Goal: Task Accomplishment & Management: Use online tool/utility

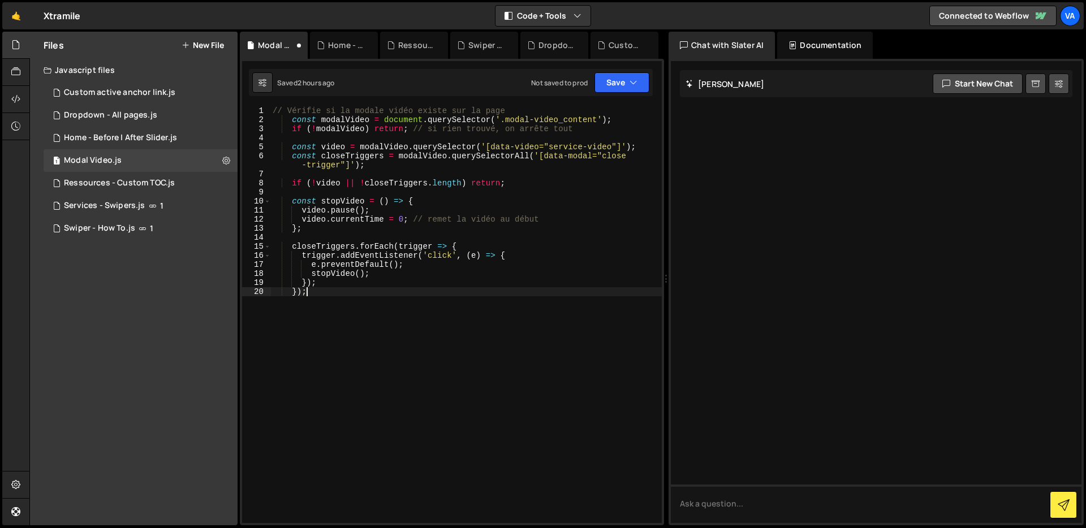
type textarea "});"
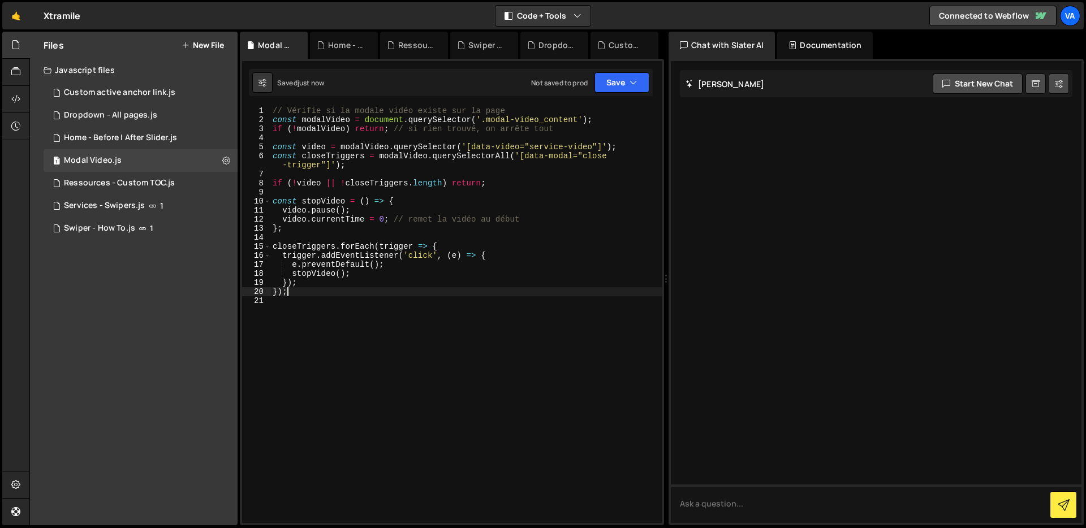
click at [343, 302] on div "// Vérifie si la modale vidéo existe sur la page const modalVideo = document . …" at bounding box center [466, 323] width 392 height 435
click at [614, 95] on div "Saved just now Not saved to prod Upgrade to Edit Save Save to Staging S Saved j…" at bounding box center [451, 82] width 404 height 27
click at [617, 87] on button "Save" at bounding box center [622, 82] width 55 height 20
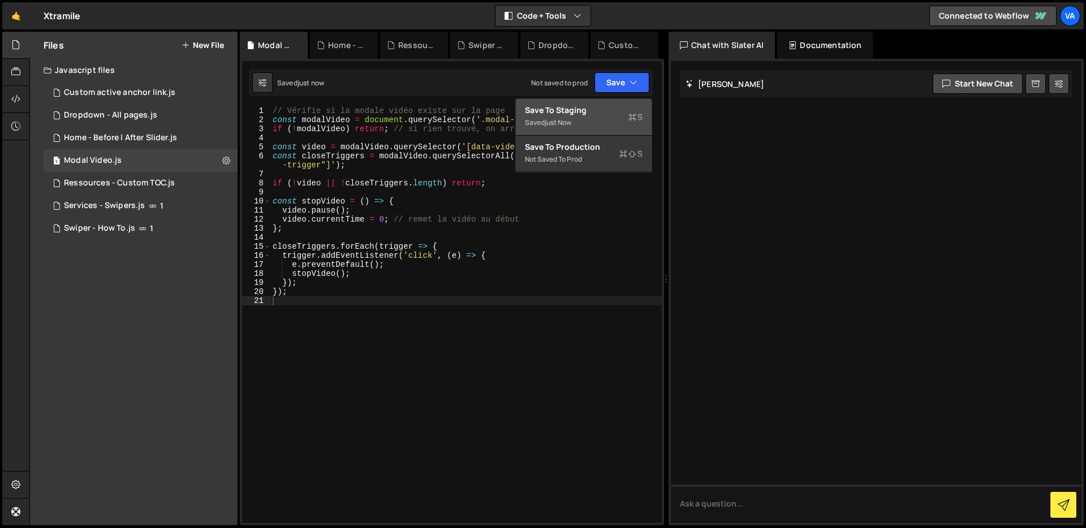
click at [599, 116] on div "Saved just now" at bounding box center [584, 123] width 118 height 14
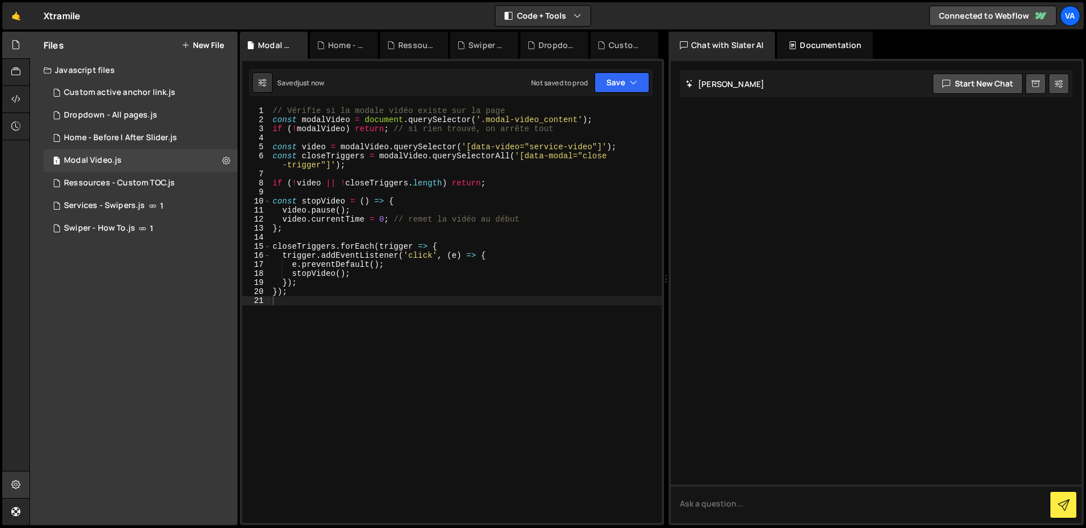
click at [22, 479] on div at bounding box center [16, 485] width 28 height 27
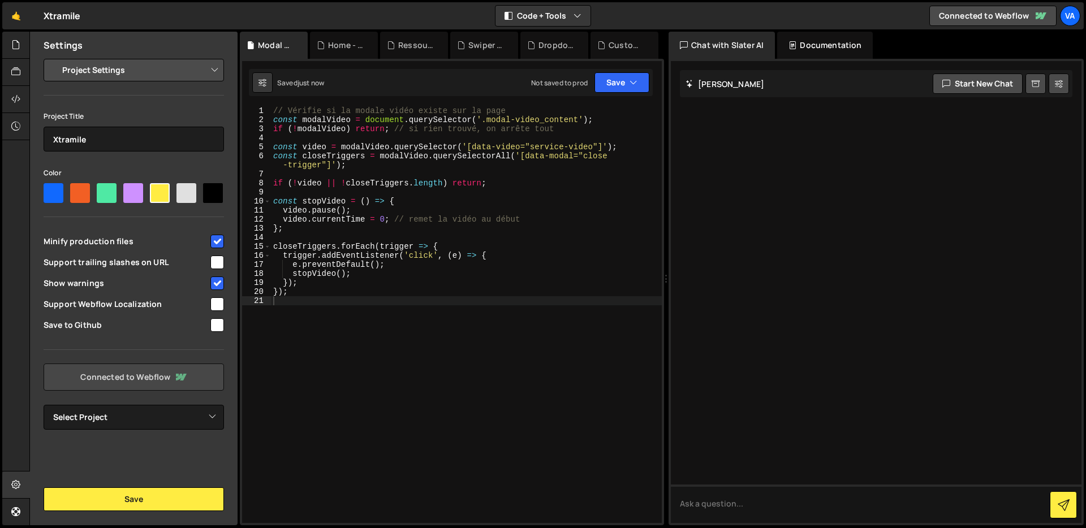
click at [149, 365] on link "Connected to Webflow" at bounding box center [134, 377] width 180 height 27
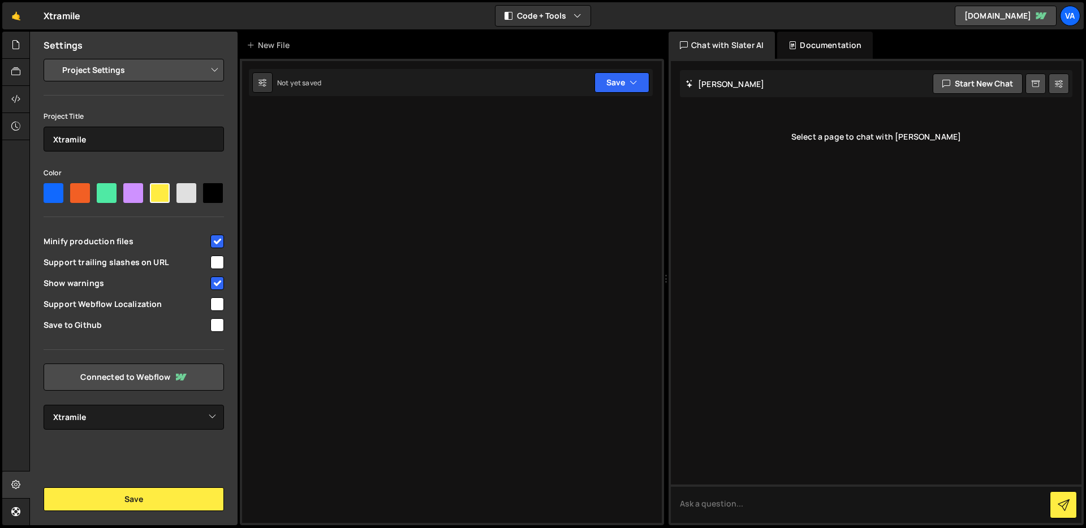
select select "68d3b00352fb07e8ff0b0f5b"
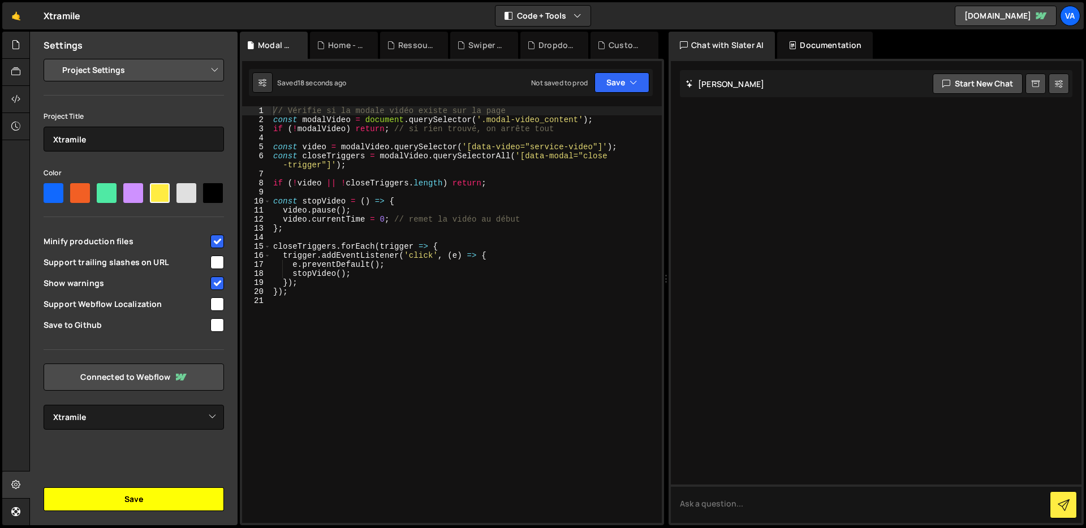
click at [111, 506] on button "Save" at bounding box center [134, 500] width 180 height 24
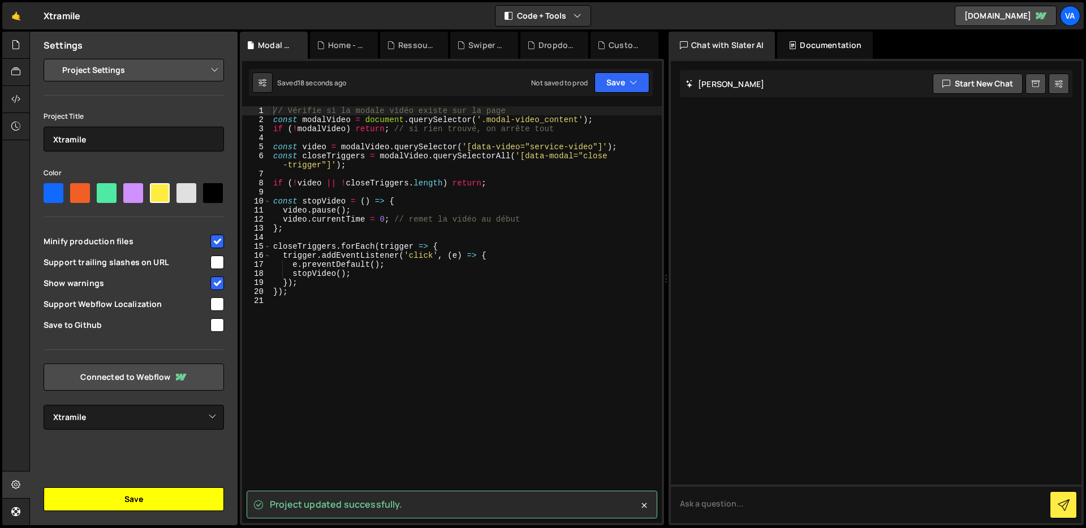
click at [126, 495] on button "Save" at bounding box center [134, 500] width 180 height 24
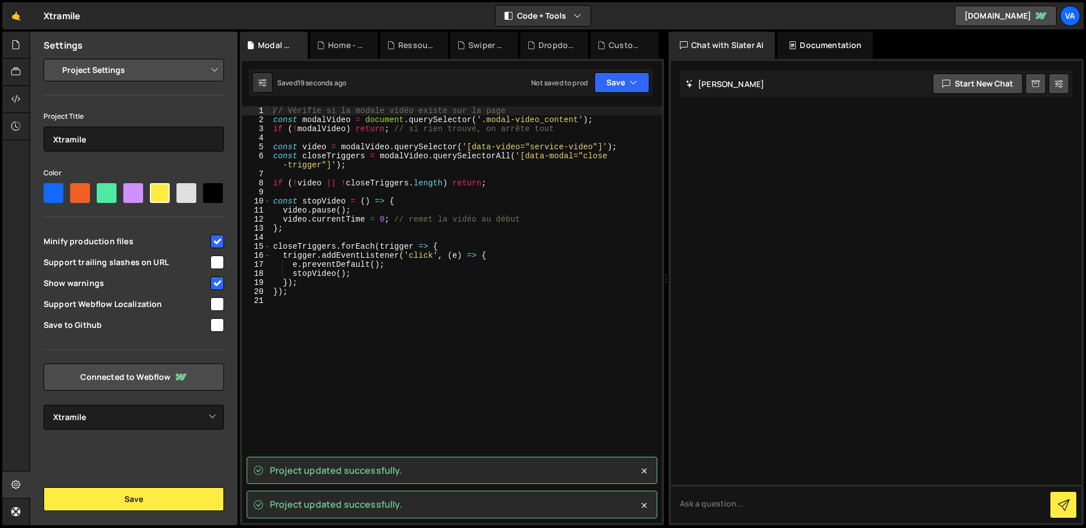
click at [489, 342] on div "// Vérifie si la modale vidéo existe sur la page const modalVideo = document . …" at bounding box center [466, 323] width 391 height 435
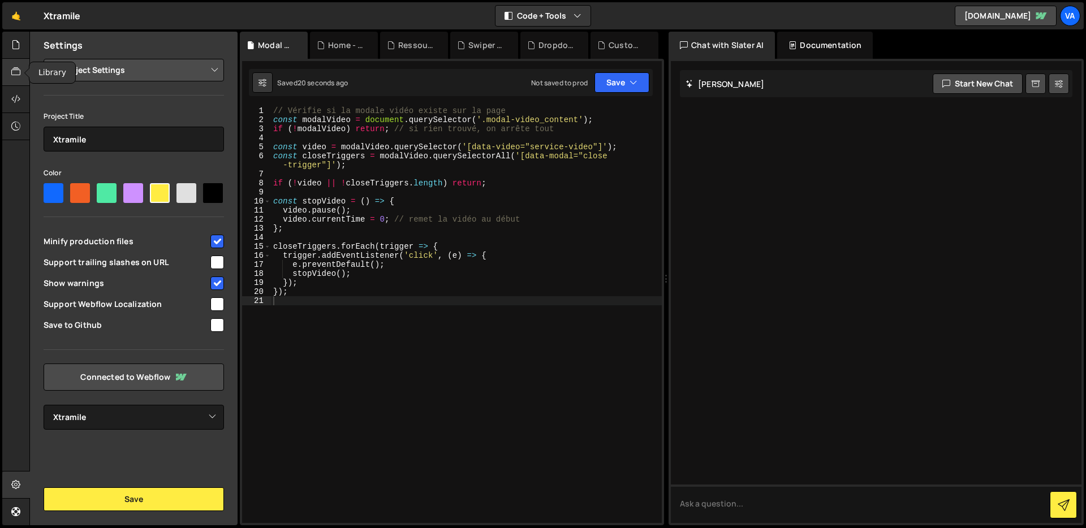
click at [10, 64] on div at bounding box center [16, 72] width 28 height 27
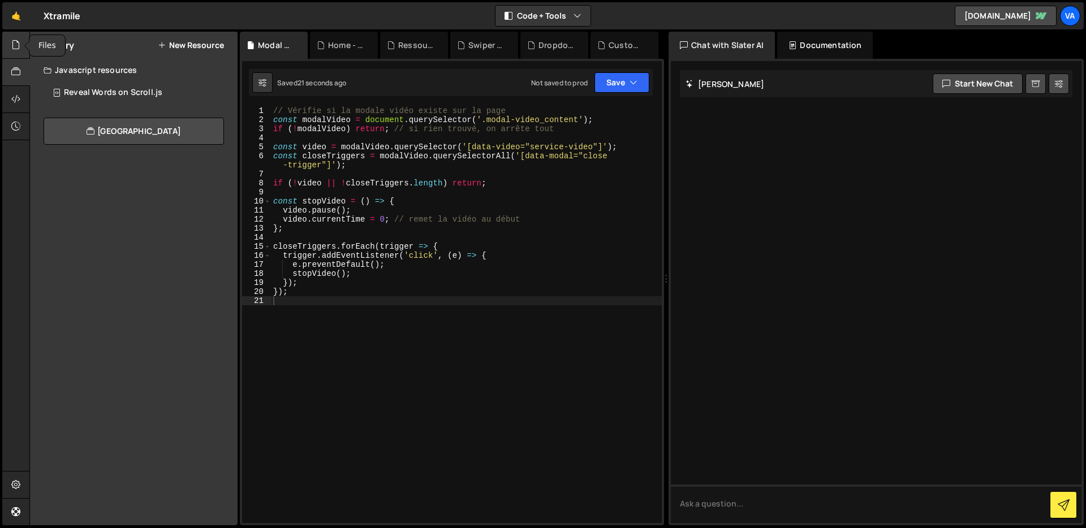
click at [11, 50] on icon at bounding box center [15, 44] width 9 height 12
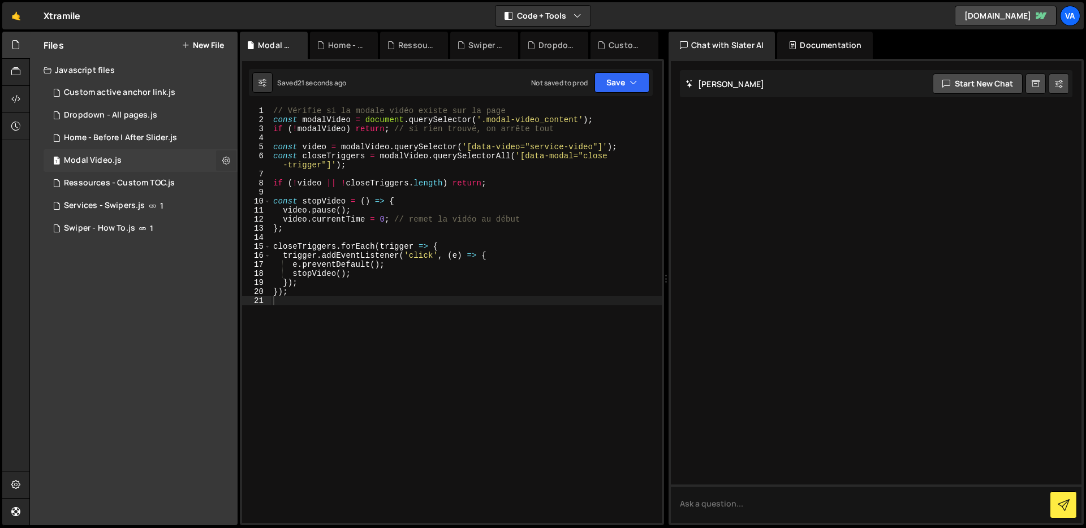
click at [229, 161] on icon at bounding box center [226, 160] width 8 height 11
type input "Modal Video"
radio input "true"
checkbox input "true"
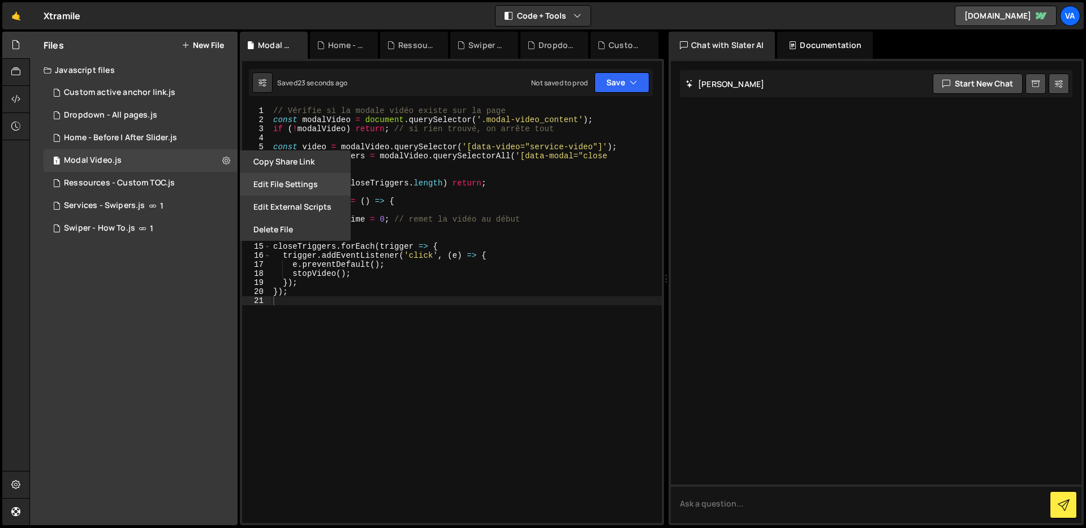
drag, startPoint x: 259, startPoint y: 163, endPoint x: 260, endPoint y: 190, distance: 26.6
click at [260, 190] on div "Copy share link Edit File Settings Edit External Scripts Delete File" at bounding box center [294, 195] width 113 height 91
click at [260, 190] on button "Edit File Settings" at bounding box center [295, 184] width 111 height 23
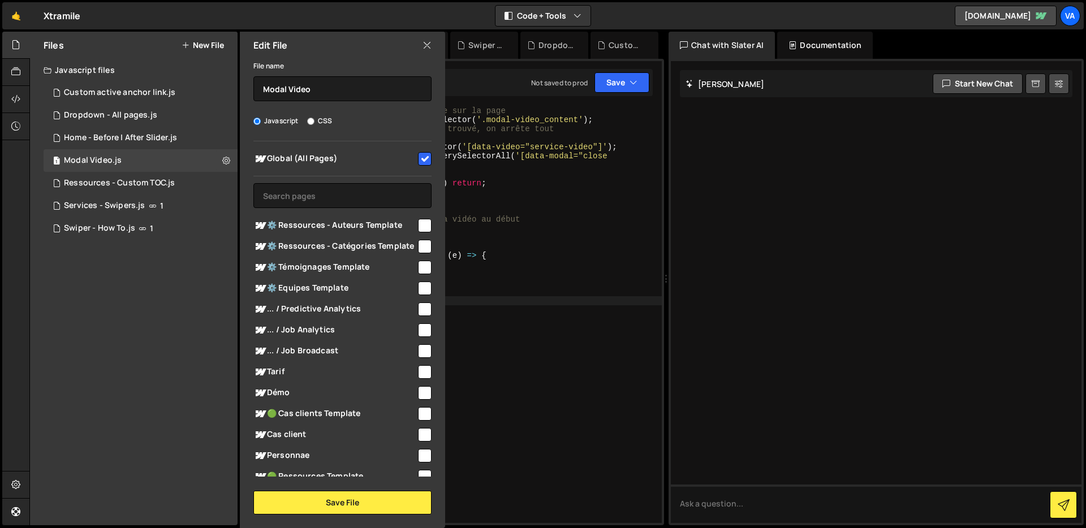
click at [425, 42] on icon at bounding box center [427, 45] width 9 height 12
checkbox input "false"
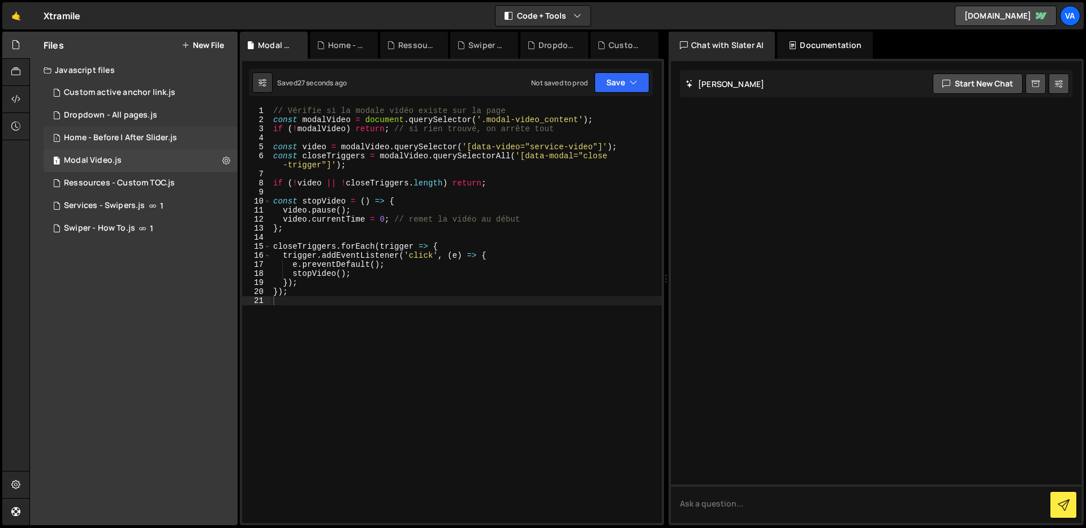
click at [215, 140] on div "1 Home - Before | After Slider.js 0" at bounding box center [141, 138] width 194 height 23
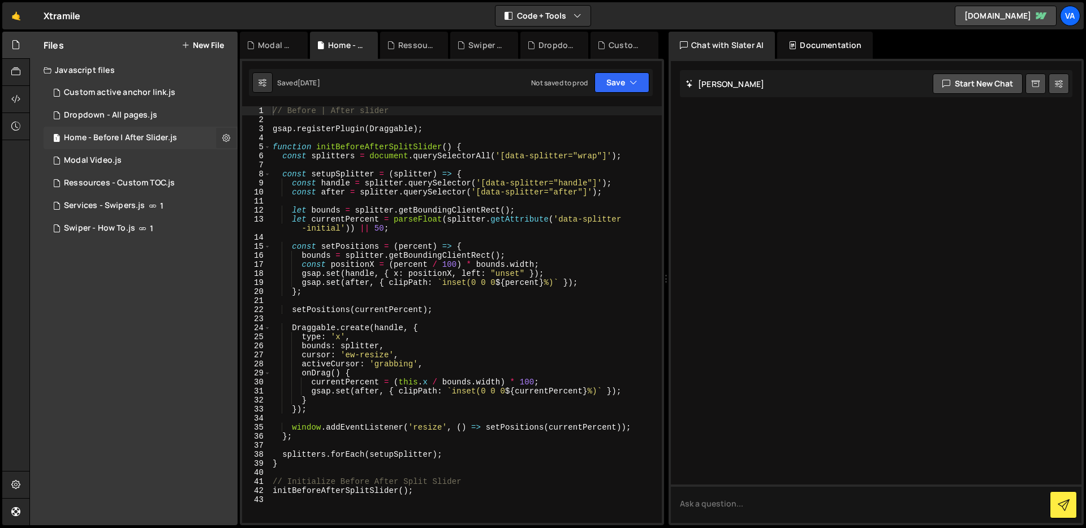
click at [223, 138] on icon at bounding box center [226, 137] width 8 height 11
type input "Home - Before | After Slider"
radio input "true"
checkbox input "true"
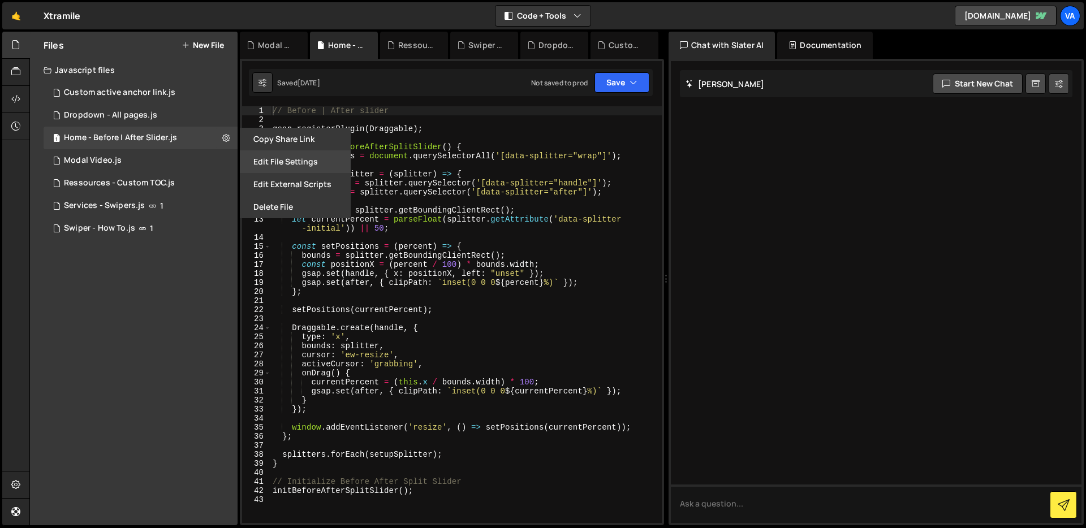
click at [268, 164] on button "Edit File Settings" at bounding box center [295, 161] width 111 height 23
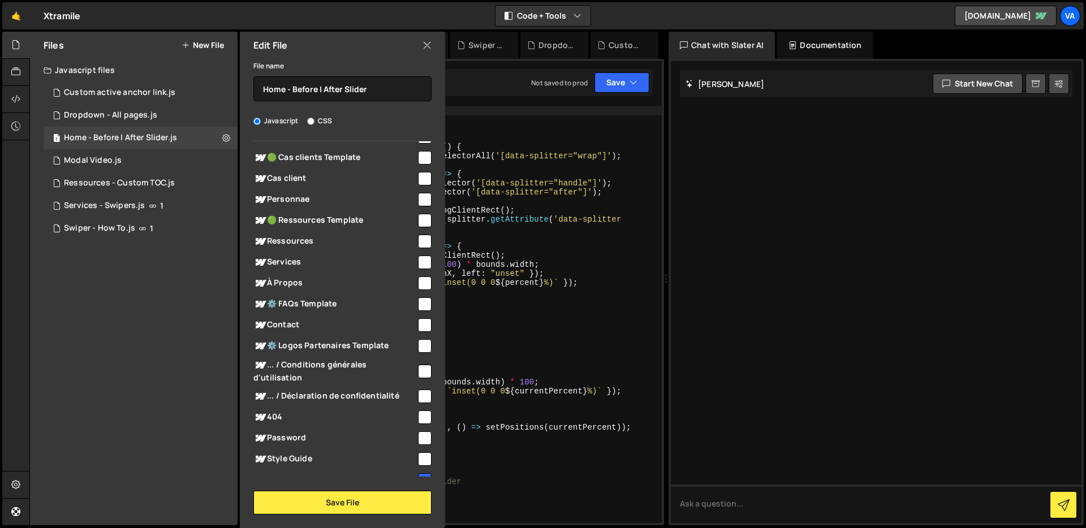
scroll to position [295, 0]
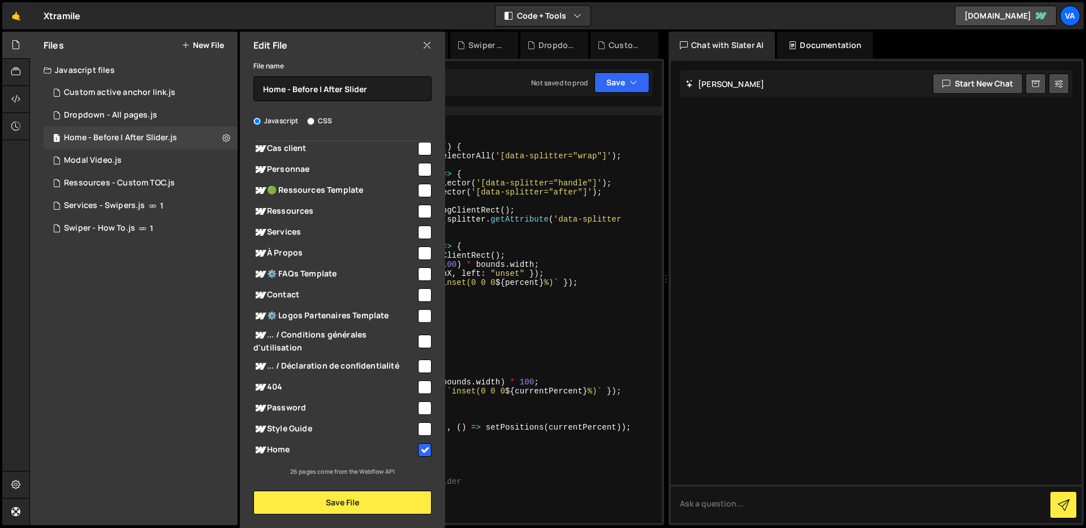
click at [522, 201] on div "// Before | After slider gsap . registerPlugin ( Draggable ) ; function initBef…" at bounding box center [466, 323] width 392 height 435
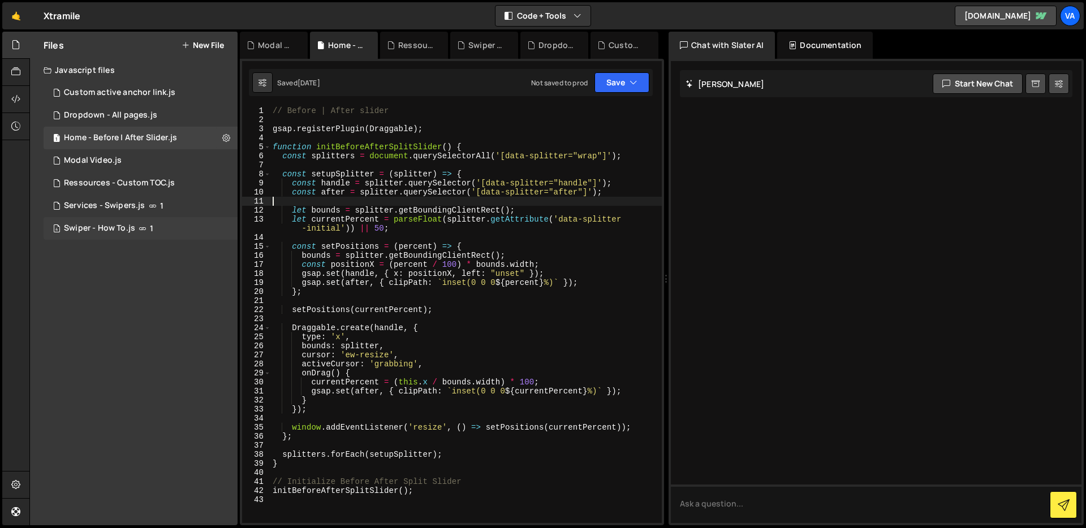
click at [106, 231] on div "Swiper - How To.js" at bounding box center [99, 228] width 71 height 10
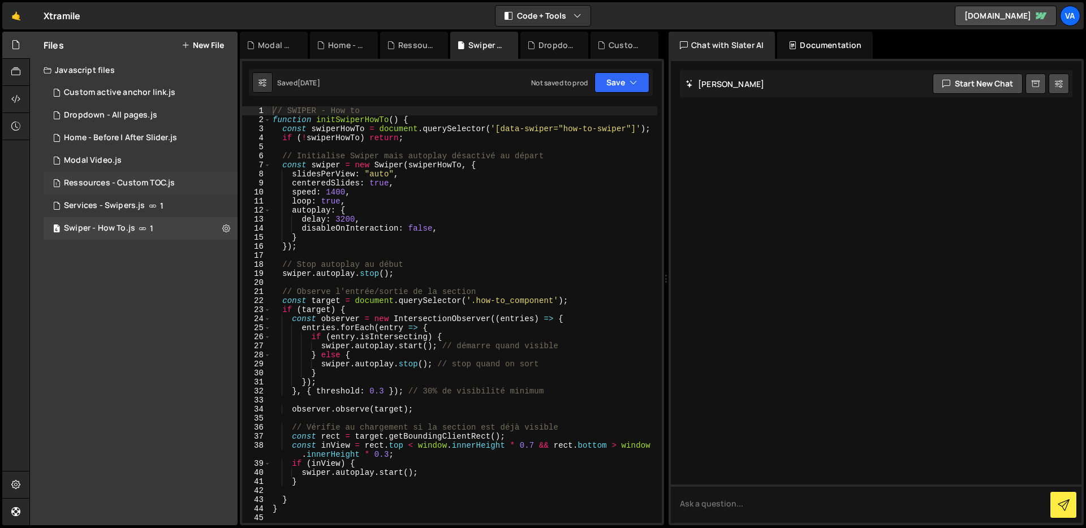
click at [151, 190] on div "1 Ressources - Custom TOC.js 0" at bounding box center [141, 183] width 194 height 23
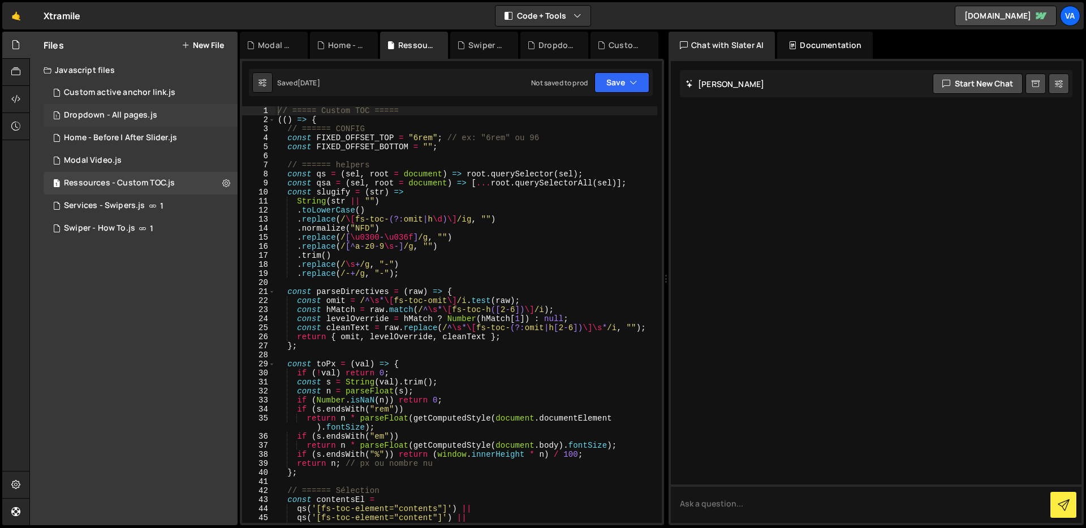
click at [104, 104] on div "1 Dropdown - All pages.js 0" at bounding box center [141, 115] width 194 height 23
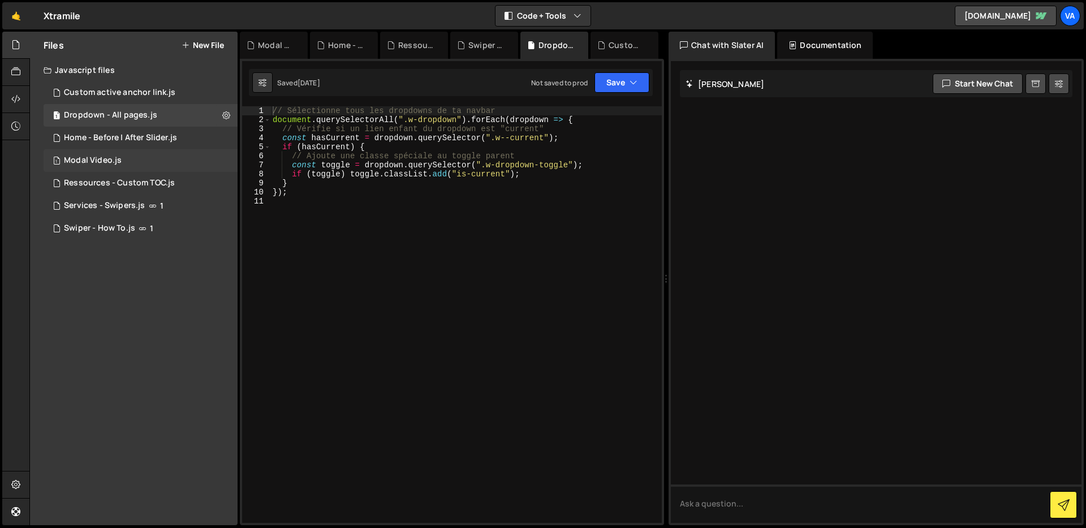
click at [110, 163] on div "Modal Video.js" at bounding box center [93, 161] width 58 height 10
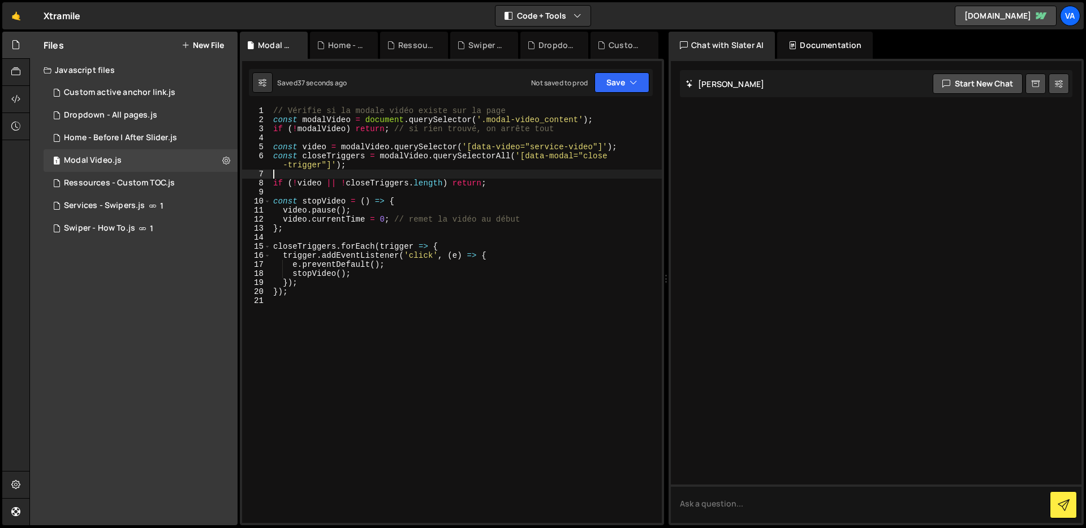
click at [397, 173] on div "// Vérifie si la modale vidéo existe sur la page const modalVideo = document . …" at bounding box center [466, 323] width 391 height 435
click at [429, 166] on div "// Vérifie si la modale vidéo existe sur la page const modalVideo = document . …" at bounding box center [466, 323] width 391 height 435
type textarea "const closeTriggers = modalVideo.querySelectorAll('[data-modal="close-trigger"]…"
click at [429, 154] on div "// Vérifie si la modale vidéo existe sur la page const modalVideo = document . …" at bounding box center [466, 323] width 391 height 435
click at [445, 189] on div "// Vérifie si la modale vidéo existe sur la page const modalVideo = document . …" at bounding box center [466, 323] width 391 height 435
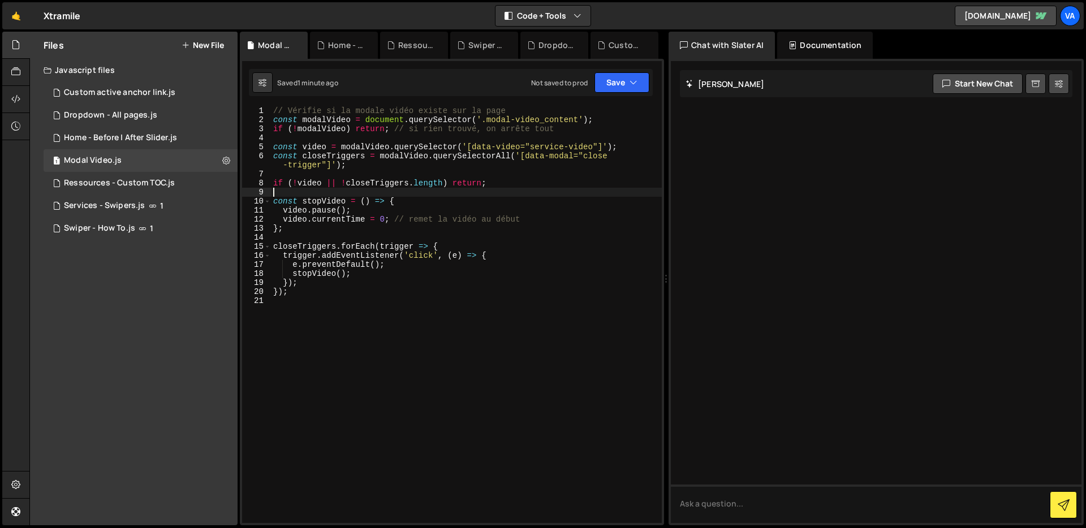
click at [423, 177] on div "// Vérifie si la modale vidéo existe sur la page const modalVideo = document . …" at bounding box center [466, 323] width 391 height 435
click at [455, 186] on div "// Vérifie si la modale vidéo existe sur la page const modalVideo = document . …" at bounding box center [466, 323] width 391 height 435
click at [272, 110] on div "// Vérifie si la modale vidéo existe sur la page const modalVideo = document . …" at bounding box center [466, 323] width 391 height 435
type textarea "{// Vérifie si la modale vidéo existe sur la page"
click at [415, 371] on div "{ // Vérifie si la modale vidéo existe sur la page const modalVideo = document …" at bounding box center [466, 323] width 391 height 435
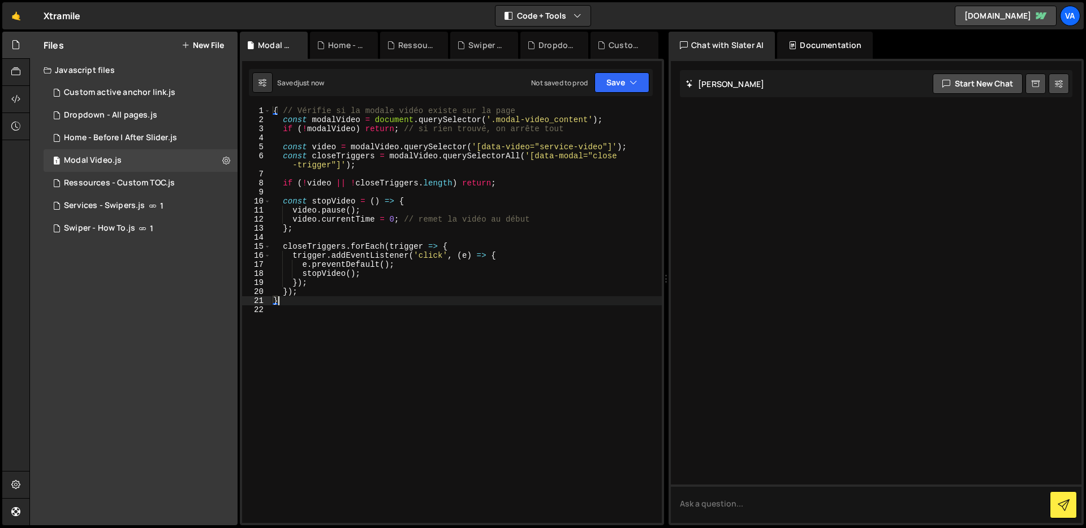
click at [362, 279] on div "{ // Vérifie si la modale vidéo existe sur la page const modalVideo = document …" at bounding box center [466, 323] width 391 height 435
type textarea "});"
click at [364, 312] on div "{ // Vérifie si la modale vidéo existe sur la page const modalVideo = document …" at bounding box center [466, 323] width 391 height 435
click at [296, 303] on div "{ // Vérifie si la modale vidéo existe sur la page const modalVideo = document …" at bounding box center [466, 323] width 391 height 435
type textarea "}); }"
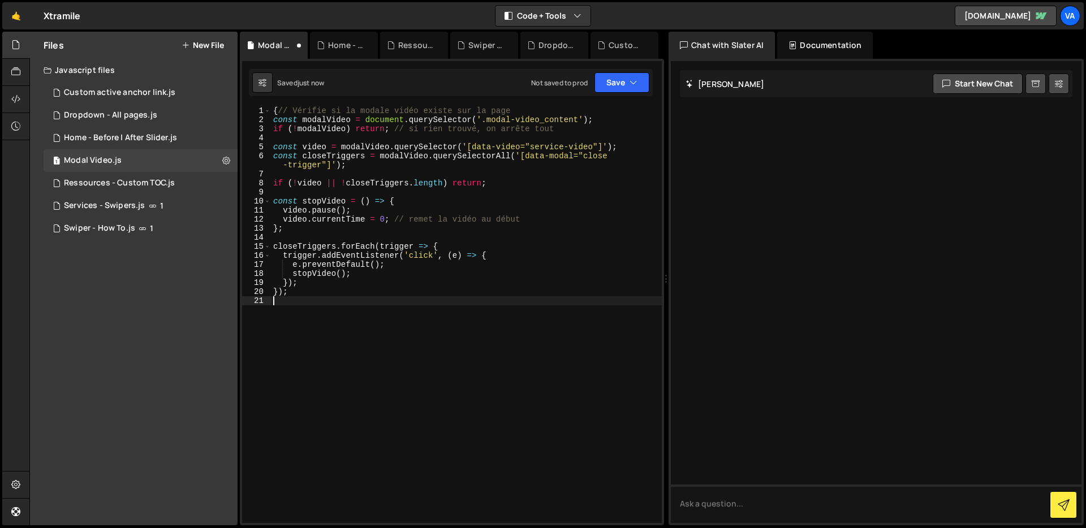
type textarea "// Vérifie si la modale vidéo existe sur la page"
click at [449, 239] on div "// Vérifie si la modale vidéo existe sur la page const modalVideo = document . …" at bounding box center [466, 323] width 391 height 435
type textarea "});"
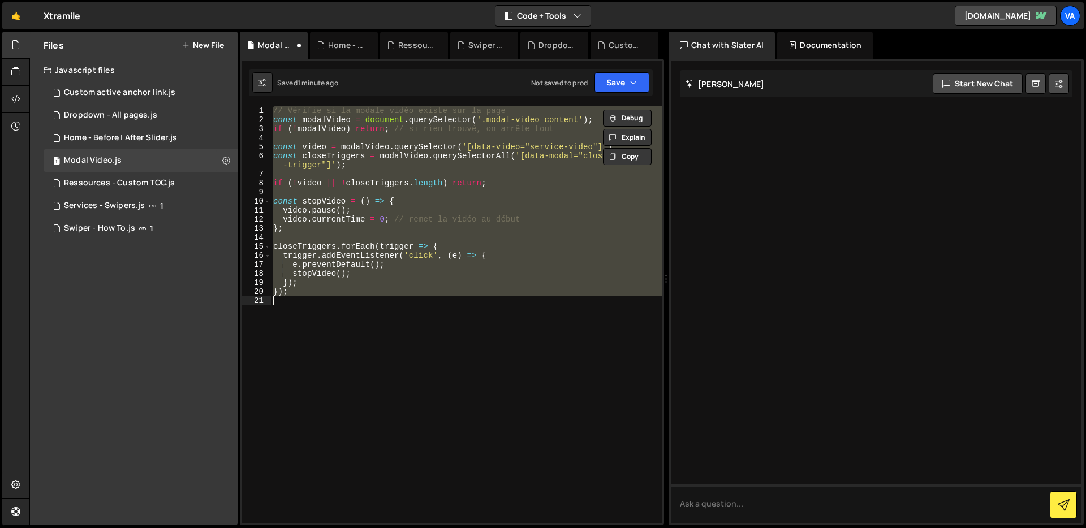
paste textarea
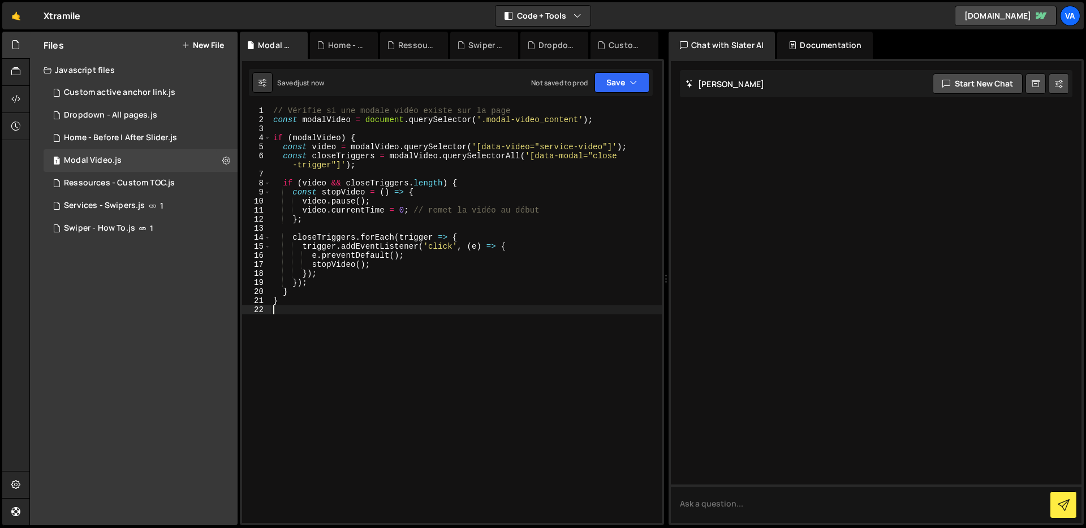
click at [378, 256] on div "// Vérifie si une modale vidéo existe sur la page const modalVideo = document .…" at bounding box center [466, 323] width 391 height 435
type textarea "}"
